Goal: Information Seeking & Learning: Find specific fact

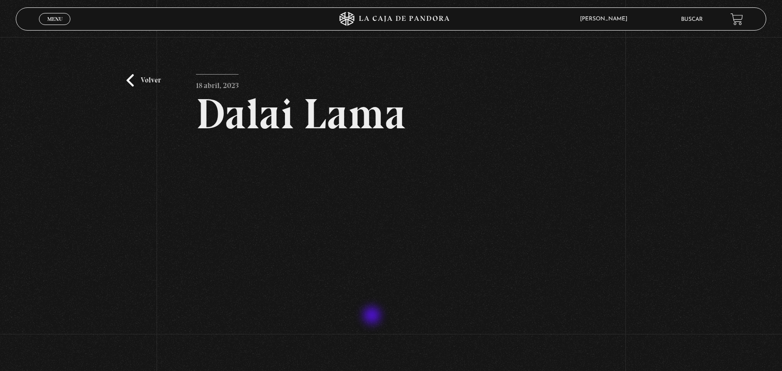
scroll to position [45, 0]
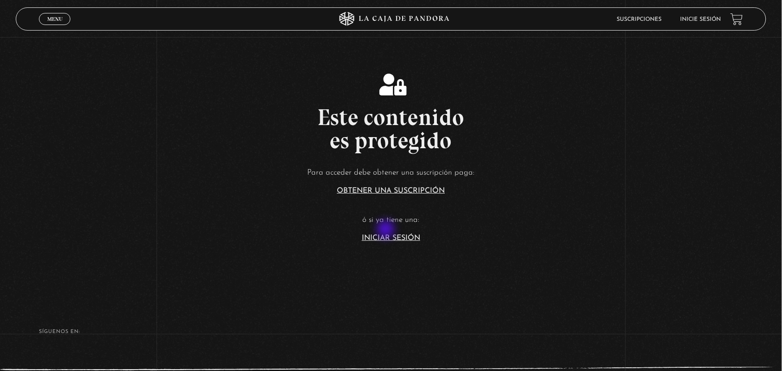
click at [387, 230] on article "Para acceder debe obtener una suscripción paga: Obtener una suscripción ó si ya…" at bounding box center [391, 204] width 782 height 76
click at [387, 231] on article "Para acceder debe obtener una suscripción paga: Obtener una suscripción ó si ya…" at bounding box center [391, 204] width 782 height 76
click at [384, 242] on section "Este contenido es protegido Para acceder debe obtener una suscripción paga: Obt…" at bounding box center [391, 148] width 782 height 297
click at [378, 239] on link "Iniciar Sesión" at bounding box center [391, 237] width 58 height 7
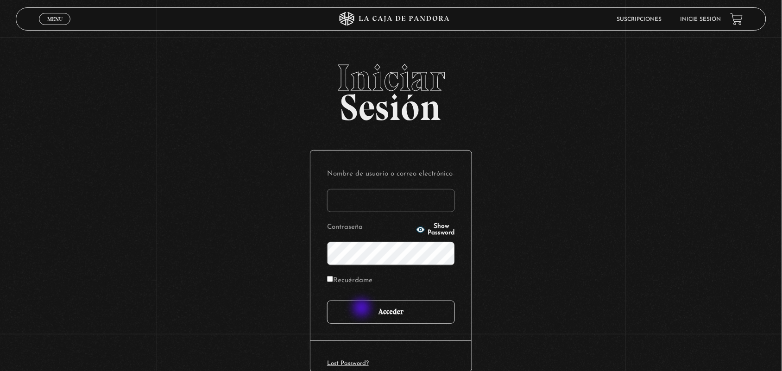
type input "ANGE-LU"
click at [364, 311] on input "Acceder" at bounding box center [391, 312] width 128 height 23
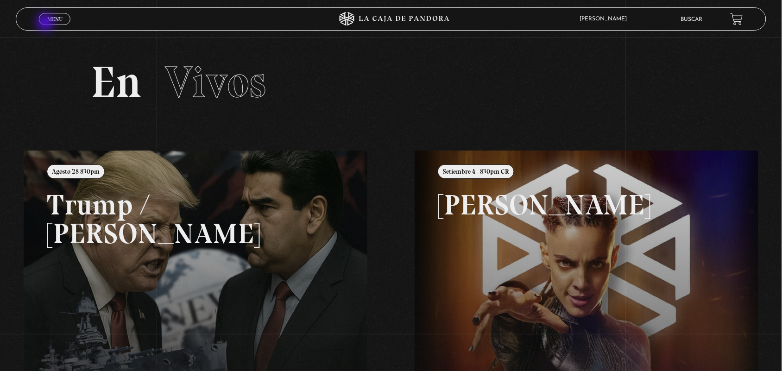
click at [46, 23] on link "Menu Cerrar" at bounding box center [54, 19] width 31 height 12
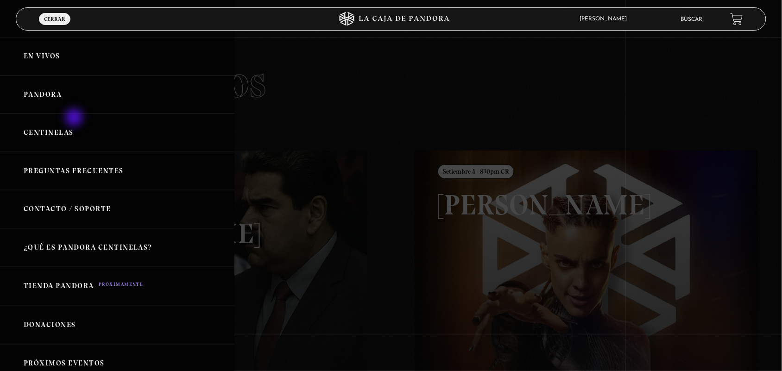
click at [75, 119] on link "Centinelas" at bounding box center [117, 132] width 234 height 38
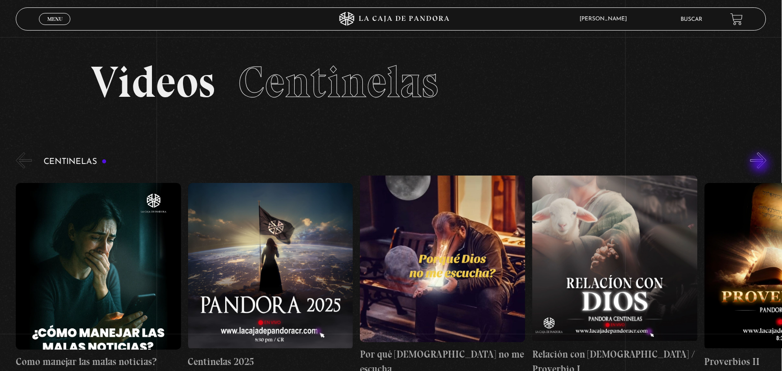
click at [761, 164] on button "»" at bounding box center [758, 160] width 16 height 16
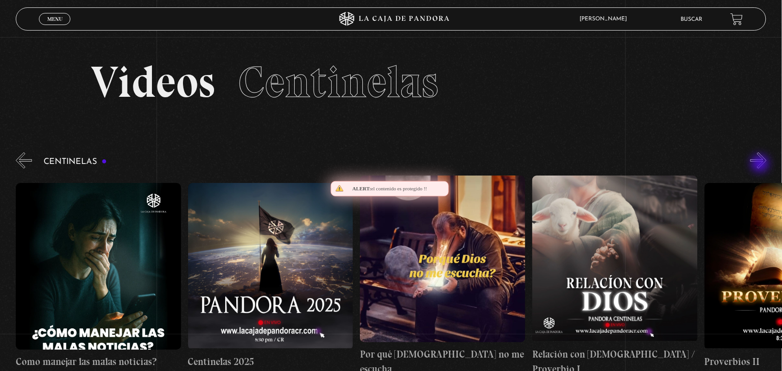
click at [761, 164] on button "»" at bounding box center [758, 160] width 16 height 16
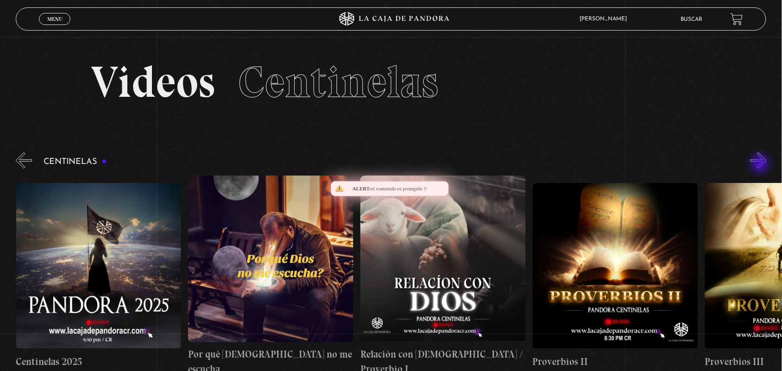
click at [761, 164] on button "»" at bounding box center [758, 160] width 16 height 16
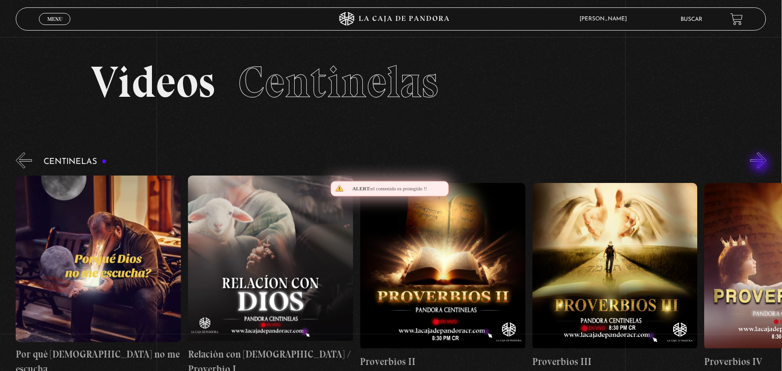
click at [761, 164] on button "»" at bounding box center [758, 160] width 16 height 16
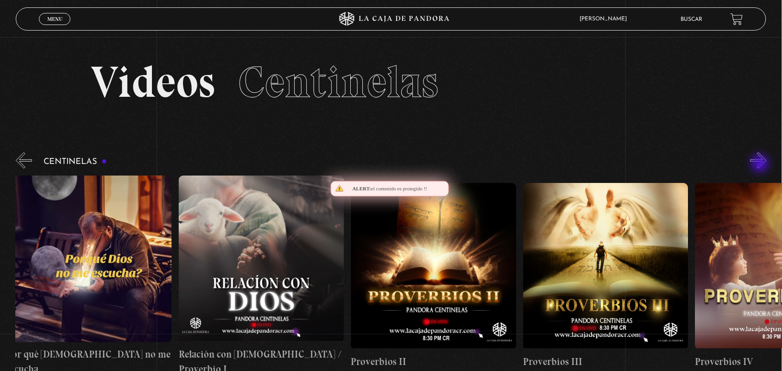
click at [761, 164] on button "»" at bounding box center [758, 160] width 16 height 16
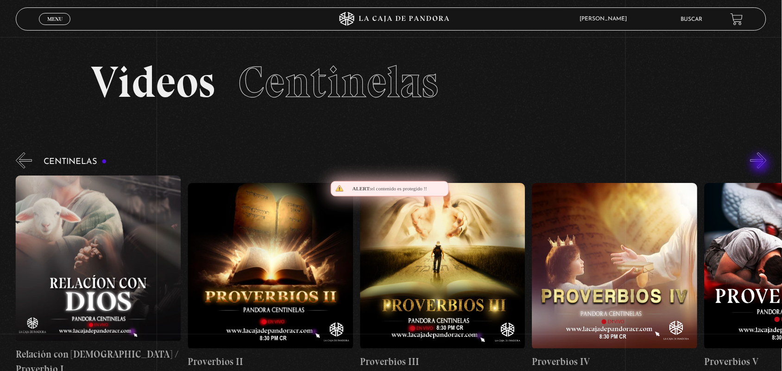
click at [761, 164] on button "»" at bounding box center [758, 160] width 16 height 16
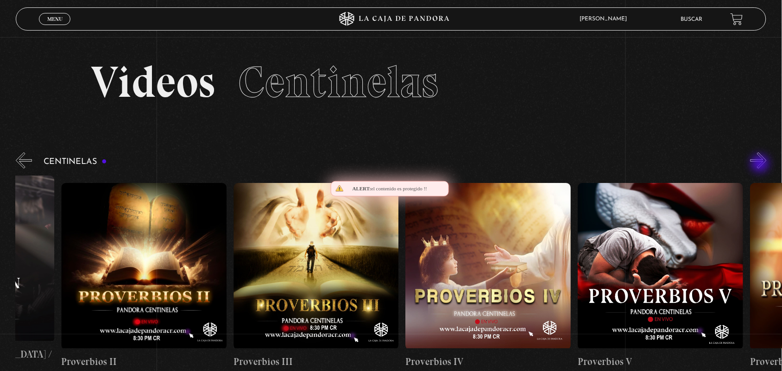
click at [761, 164] on button "»" at bounding box center [758, 160] width 16 height 16
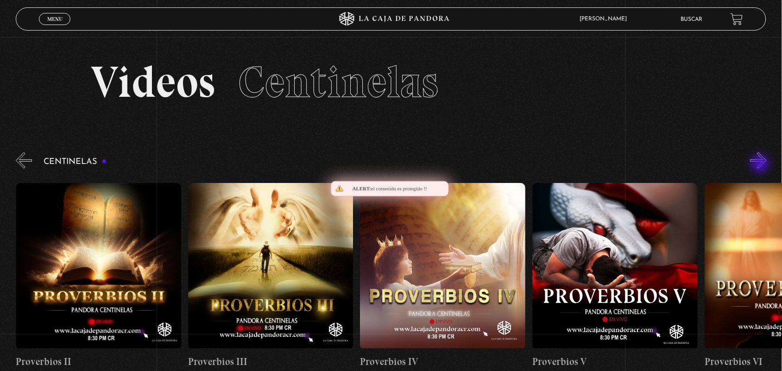
click at [761, 164] on button "»" at bounding box center [758, 160] width 16 height 16
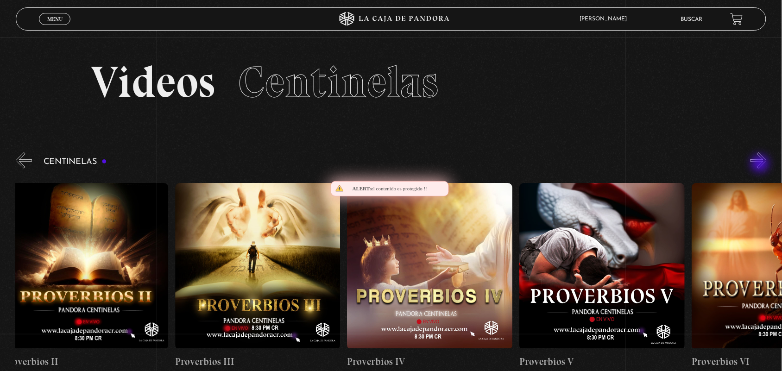
click at [761, 164] on button "»" at bounding box center [758, 160] width 16 height 16
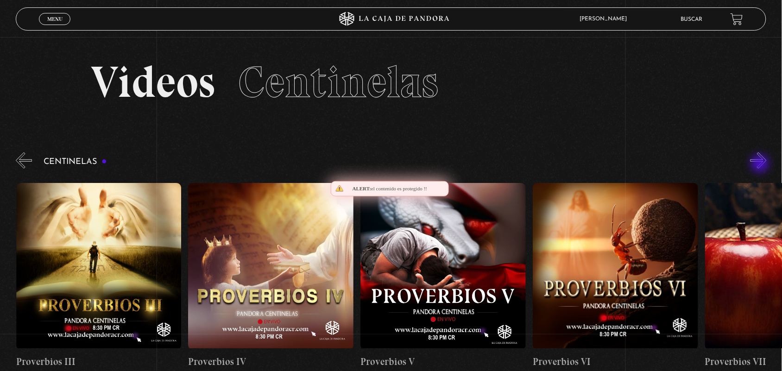
click at [761, 164] on button "»" at bounding box center [758, 160] width 16 height 16
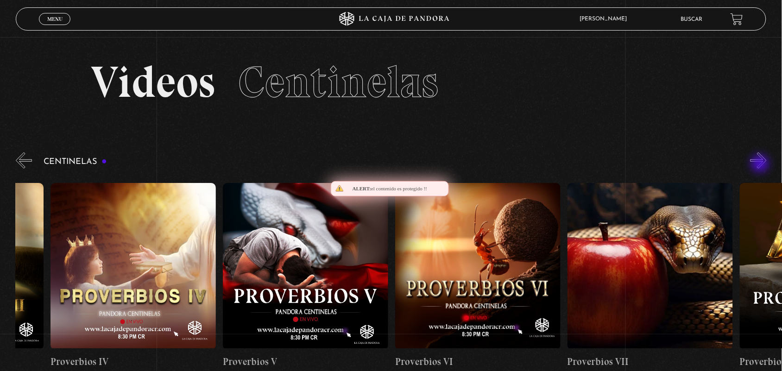
click at [761, 164] on button "»" at bounding box center [758, 160] width 16 height 16
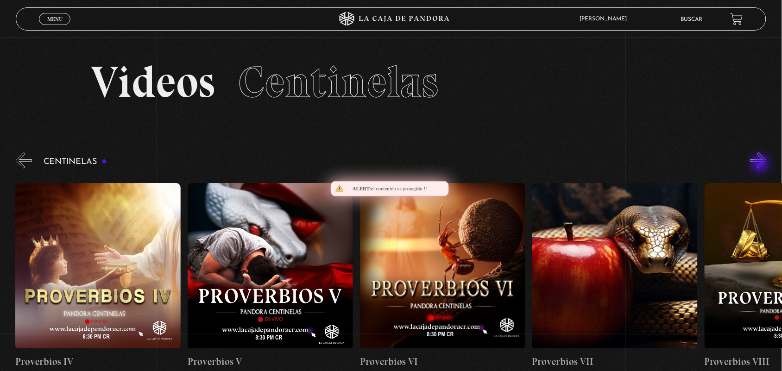
click at [761, 164] on button "»" at bounding box center [758, 160] width 16 height 16
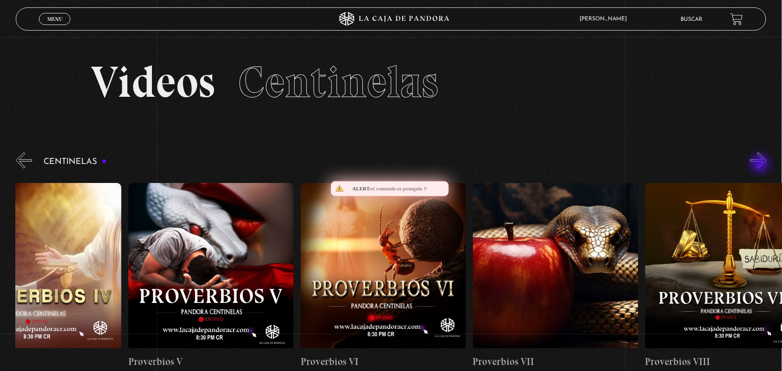
click at [761, 164] on button "»" at bounding box center [758, 160] width 16 height 16
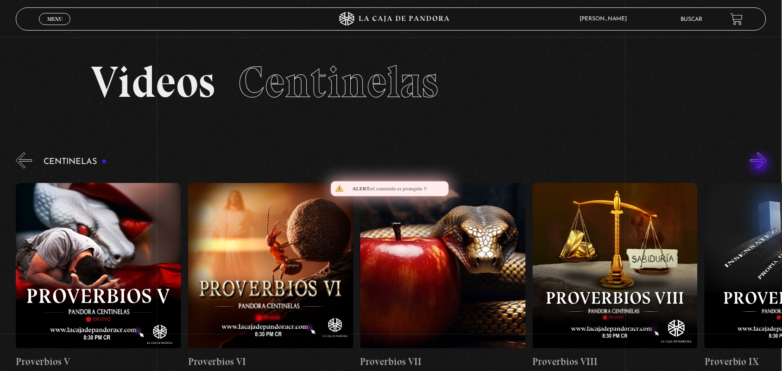
click at [761, 164] on button "»" at bounding box center [758, 160] width 16 height 16
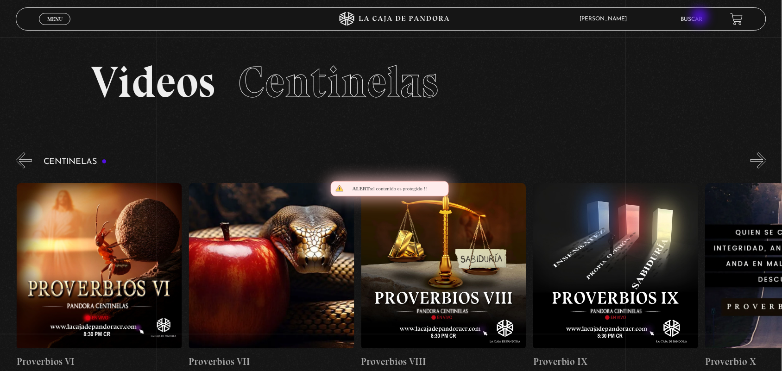
scroll to position [0, 1377]
click at [700, 17] on link "Buscar" at bounding box center [692, 20] width 22 height 6
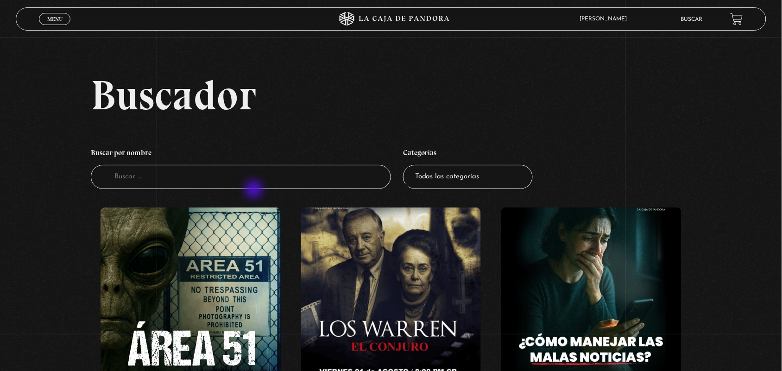
click at [255, 190] on li "Buscar por nombre Buscador" at bounding box center [241, 166] width 300 height 55
click at [247, 181] on input "Buscador" at bounding box center [241, 177] width 300 height 25
type input "c"
type input "dal"
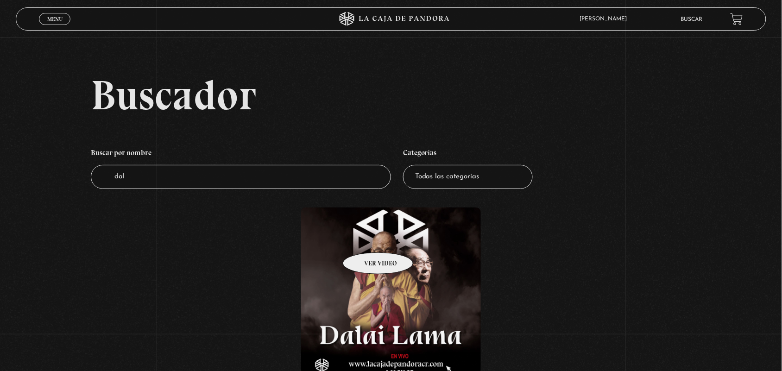
click at [376, 244] on figure at bounding box center [391, 291] width 180 height 167
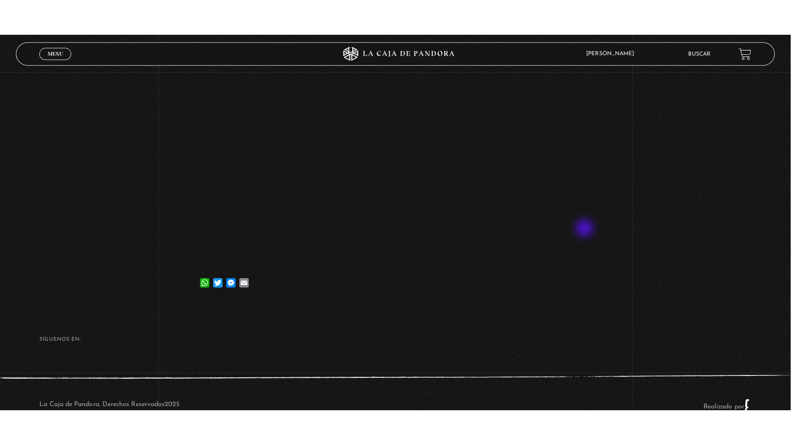
scroll to position [114, 0]
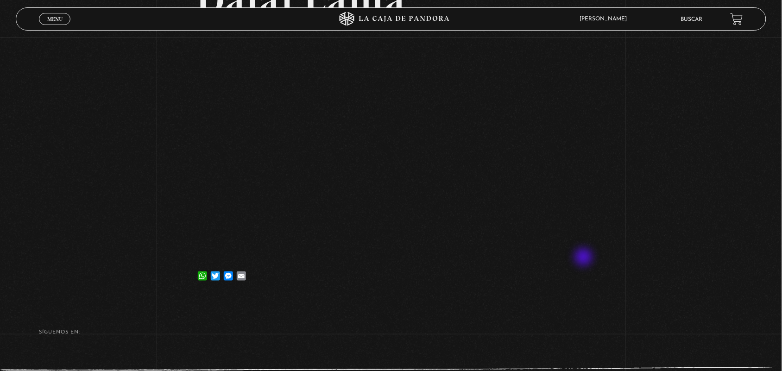
click at [585, 258] on article "18 abril, 2023 [PERSON_NAME] WhatsApp Twitter Messenger Email" at bounding box center [391, 124] width 391 height 328
click at [581, 281] on div "WhatsApp Twitter Messenger Email" at bounding box center [391, 271] width 391 height 19
